Goal: Task Accomplishment & Management: Use online tool/utility

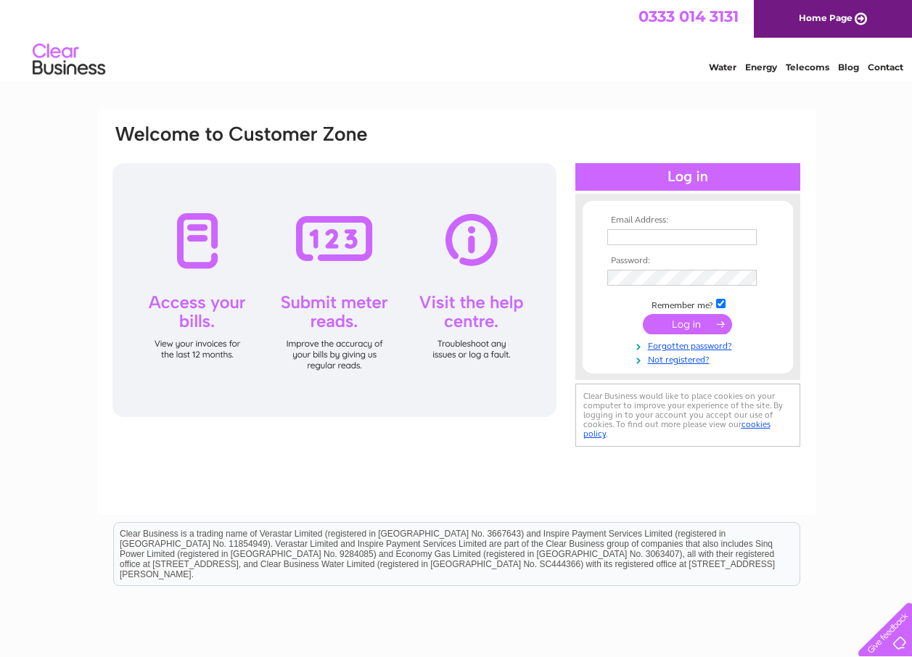
type input "[EMAIL_ADDRESS][DOMAIN_NAME]"
click at [691, 326] on input "submit" at bounding box center [687, 324] width 89 height 20
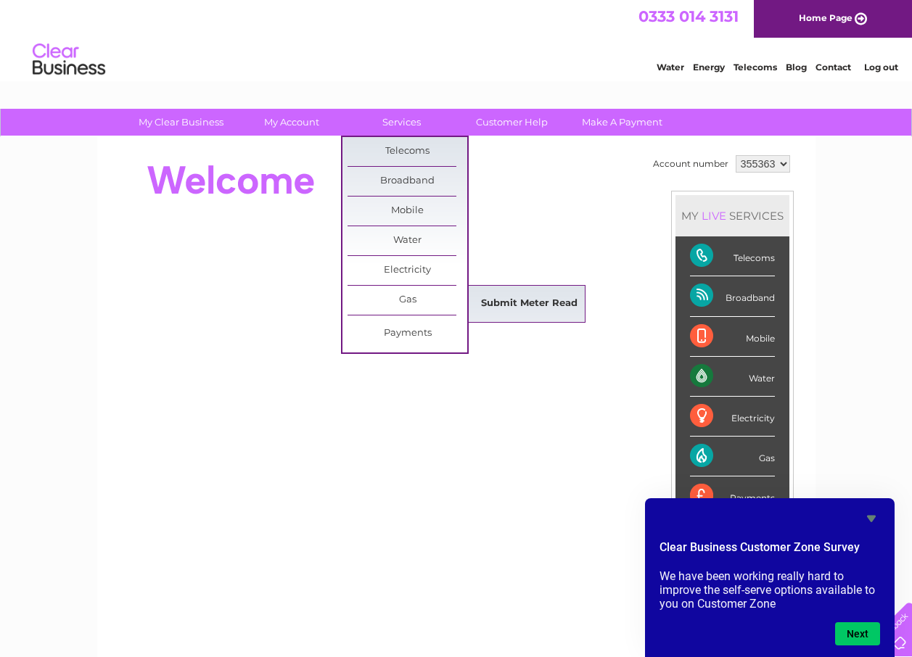
click at [520, 304] on link "Submit Meter Read" at bounding box center [529, 303] width 120 height 29
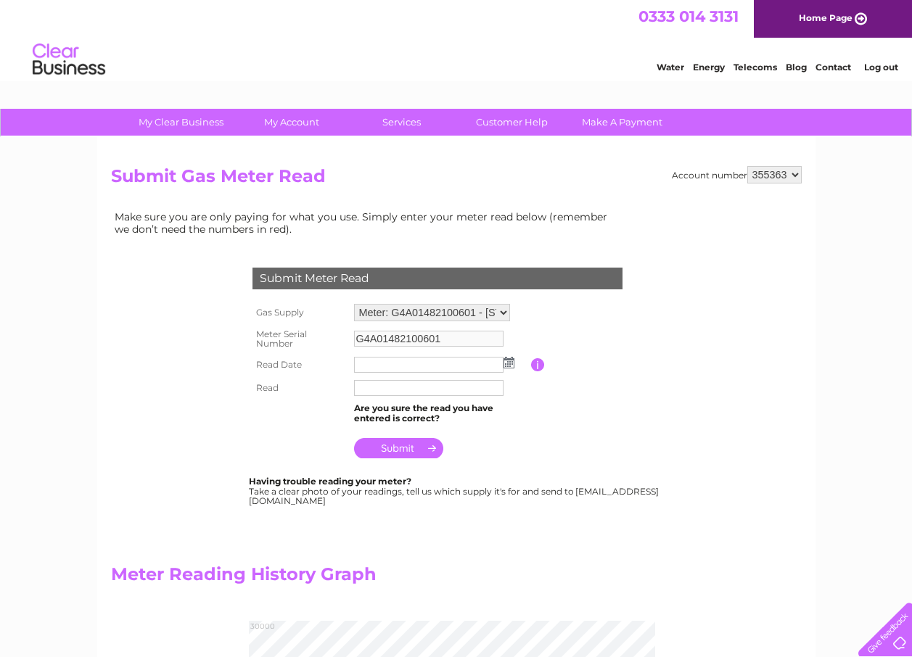
click at [509, 364] on img at bounding box center [508, 363] width 11 height 12
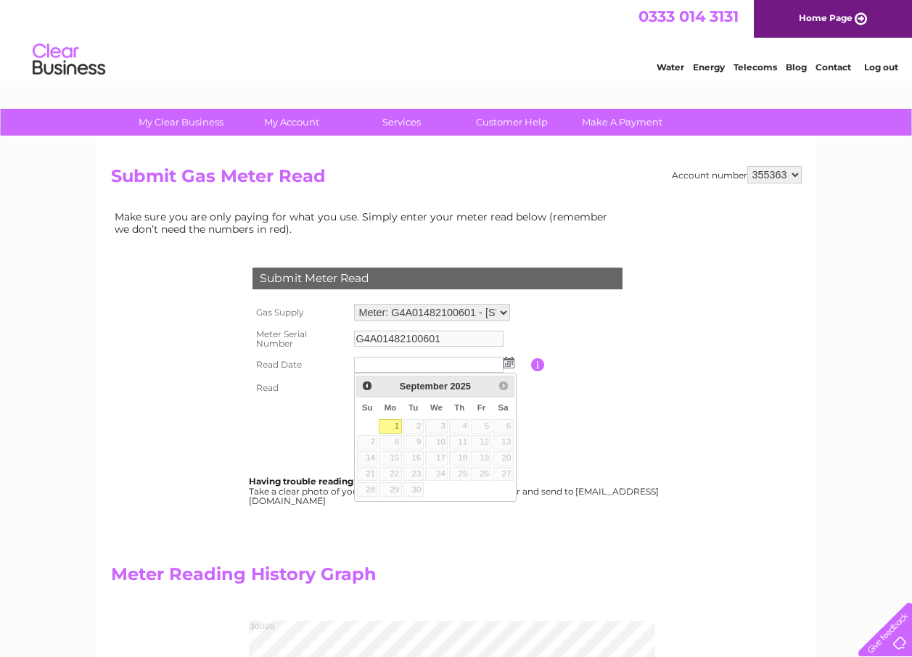
click at [392, 426] on link "1" at bounding box center [390, 426] width 22 height 15
type input "2025/09/01"
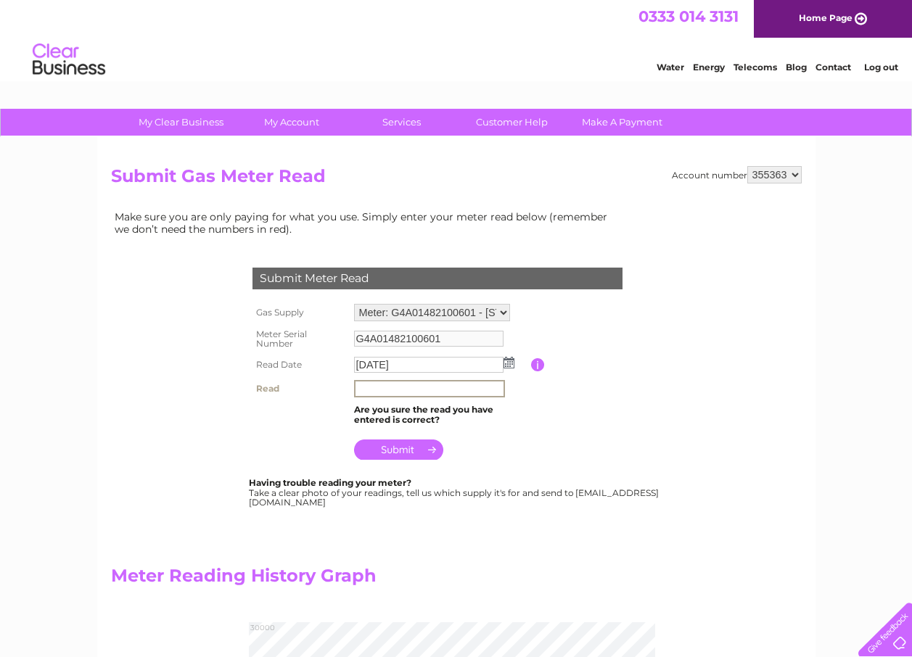
click at [396, 388] on input "text" at bounding box center [429, 388] width 151 height 17
